Goal: Task Accomplishment & Management: Manage account settings

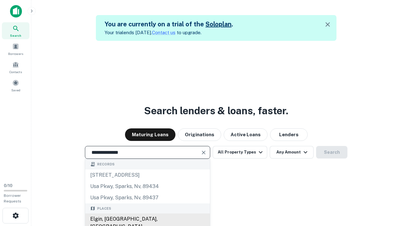
click at [147, 219] on div "Elgin, [GEOGRAPHIC_DATA], [GEOGRAPHIC_DATA]" at bounding box center [147, 222] width 125 height 19
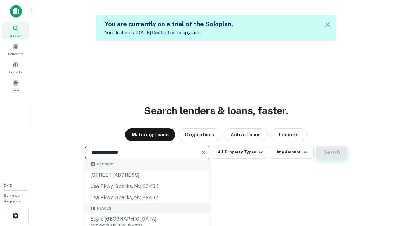
type input "**********"
click at [332, 152] on button "Search" at bounding box center [331, 152] width 31 height 13
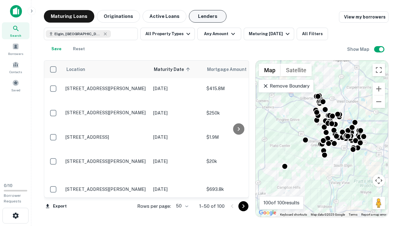
click at [208, 16] on button "Lenders" at bounding box center [208, 16] width 38 height 13
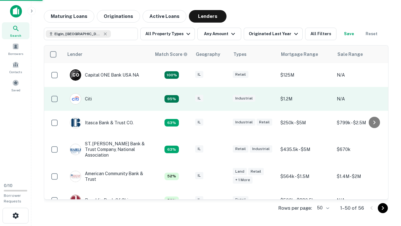
click at [222, 99] on div "IL" at bounding box center [210, 99] width 31 height 8
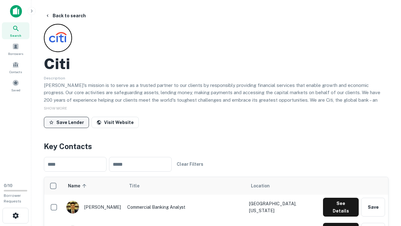
click at [66, 122] on button "Save Lender" at bounding box center [66, 122] width 45 height 11
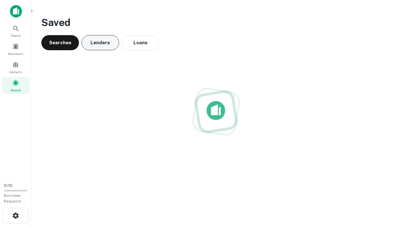
click at [100, 43] on button "Lenders" at bounding box center [100, 42] width 38 height 15
